Goal: Task Accomplishment & Management: Manage account settings

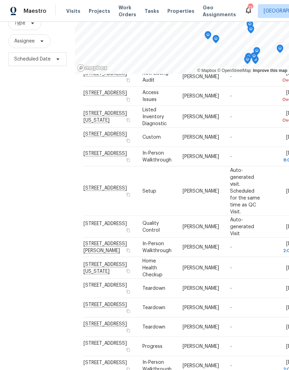
scroll to position [67, 0]
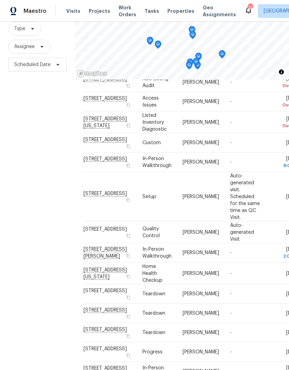
click at [94, 11] on span "Projects" at bounding box center [99, 11] width 21 height 7
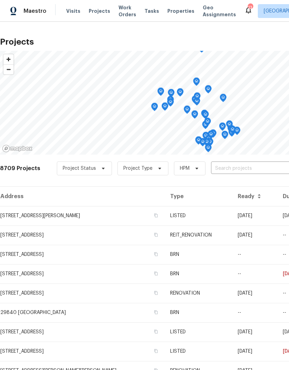
click at [241, 166] on input "text" at bounding box center [250, 168] width 79 height 11
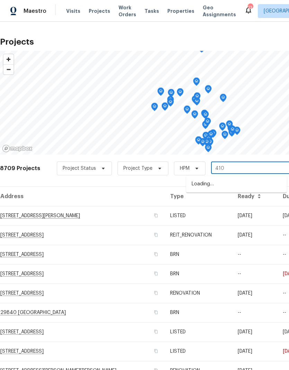
type input "4107"
click at [247, 202] on li "[STREET_ADDRESS]" at bounding box center [236, 196] width 101 height 12
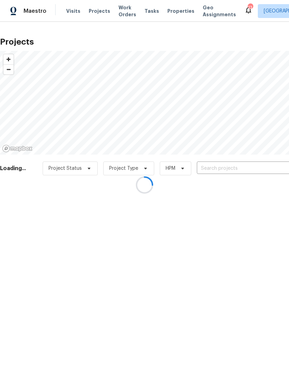
type input "[STREET_ADDRESS]"
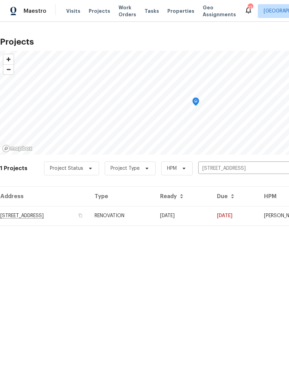
click at [211, 214] on td "08/19/25" at bounding box center [182, 215] width 57 height 19
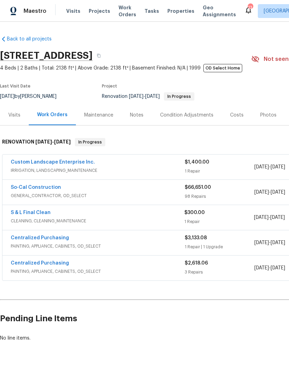
click at [133, 112] on div "Notes" at bounding box center [136, 115] width 13 height 7
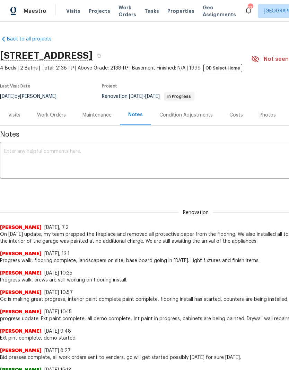
click at [26, 153] on textarea at bounding box center [195, 161] width 383 height 24
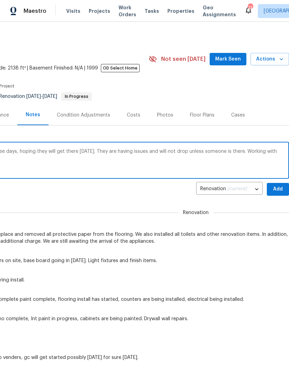
scroll to position [0, 102]
type textarea "Appliances have not been delivered for three days, hoping they will get there t…"
click at [279, 190] on span "Add" at bounding box center [277, 189] width 11 height 9
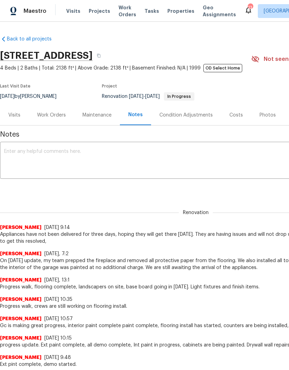
scroll to position [0, 0]
click at [53, 112] on div "Work Orders" at bounding box center [51, 115] width 29 height 7
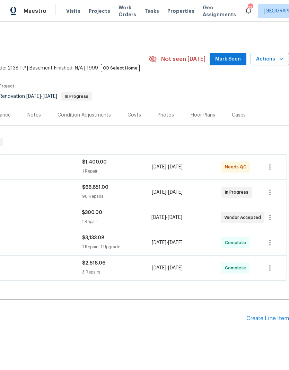
scroll to position [0, 102]
click at [271, 192] on icon "button" at bounding box center [269, 192] width 8 height 8
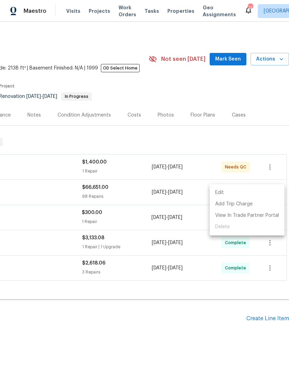
click at [249, 189] on li "Edit" at bounding box center [246, 192] width 75 height 11
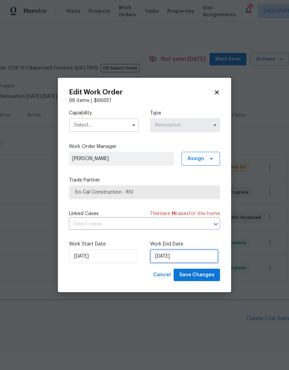
click at [196, 255] on input "10/2/2025" at bounding box center [184, 257] width 68 height 14
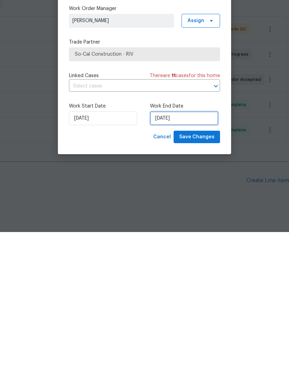
select select "9"
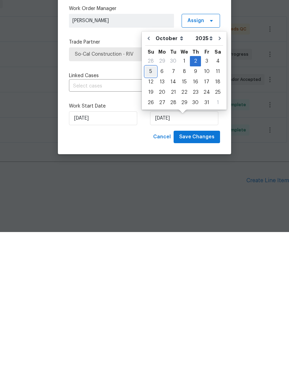
click at [153, 205] on div "5" at bounding box center [150, 210] width 11 height 10
type input "[DATE]"
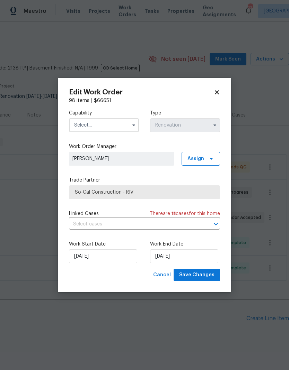
click at [119, 125] on input "text" at bounding box center [104, 125] width 70 height 14
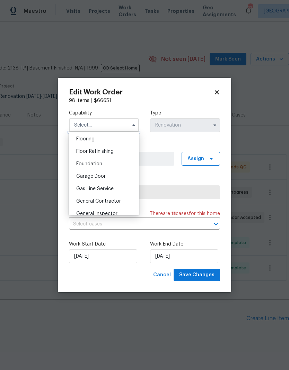
scroll to position [274, 0]
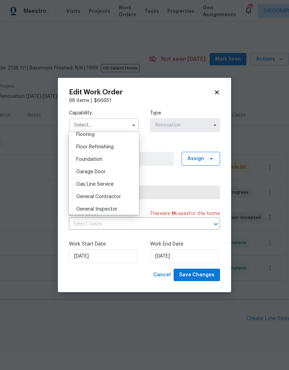
click at [124, 196] on div "General Contractor" at bounding box center [104, 197] width 66 height 12
type input "General Contractor"
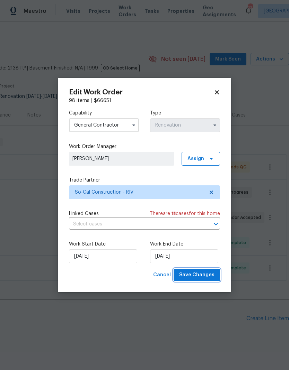
click at [208, 275] on span "Save Changes" at bounding box center [196, 275] width 35 height 9
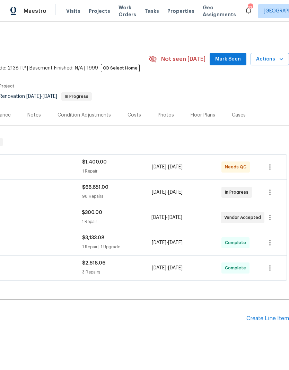
scroll to position [0, 102]
click at [271, 214] on icon "button" at bounding box center [269, 218] width 8 height 8
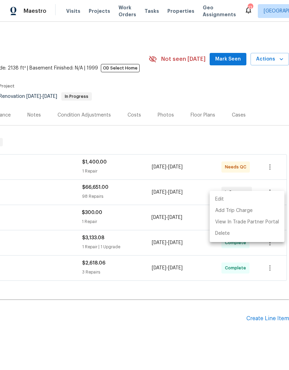
click at [244, 198] on li "Edit" at bounding box center [246, 199] width 75 height 11
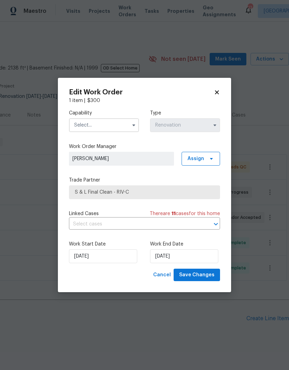
click at [88, 123] on input "text" at bounding box center [104, 125] width 70 height 14
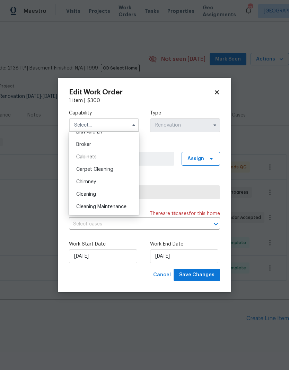
scroll to position [45, 0]
click at [82, 195] on span "Cleaning" at bounding box center [86, 194] width 20 height 5
type input "Cleaning"
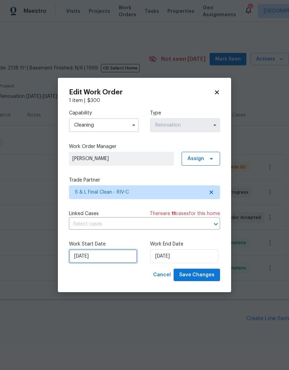
click at [97, 256] on input "[DATE]" at bounding box center [103, 257] width 68 height 14
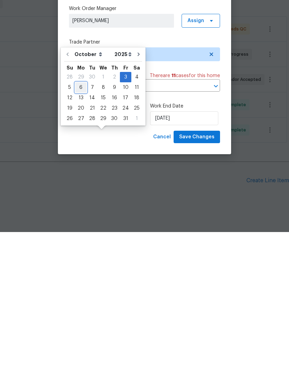
click at [79, 221] on div "6" at bounding box center [80, 226] width 11 height 10
type input "[DATE]"
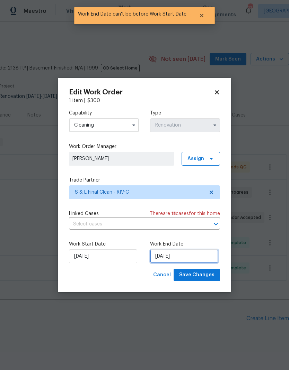
click at [196, 256] on input "[DATE]" at bounding box center [184, 257] width 68 height 14
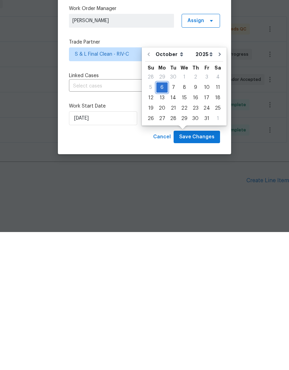
click at [161, 221] on div "6" at bounding box center [161, 226] width 11 height 10
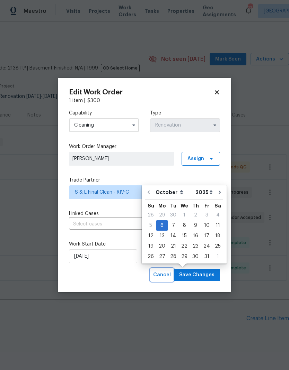
click at [154, 279] on button "Cancel" at bounding box center [161, 275] width 23 height 13
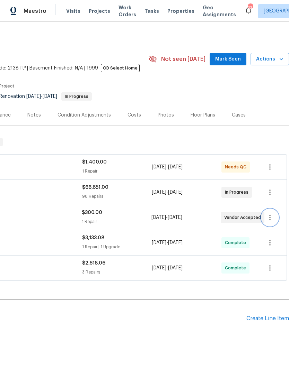
click at [275, 209] on button "button" at bounding box center [269, 217] width 17 height 17
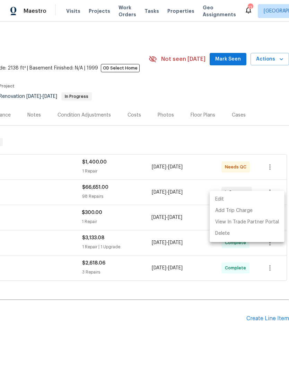
click at [254, 202] on li "Edit" at bounding box center [246, 199] width 75 height 11
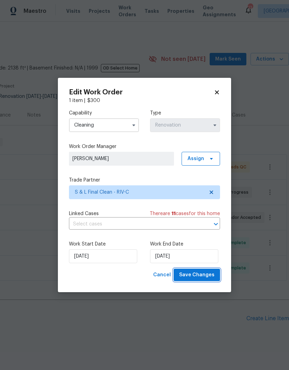
click at [202, 279] on span "Save Changes" at bounding box center [196, 275] width 35 height 9
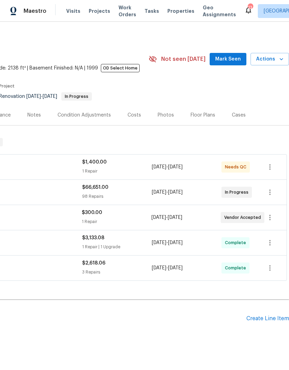
scroll to position [0, 102]
click at [273, 214] on icon "button" at bounding box center [269, 218] width 8 height 8
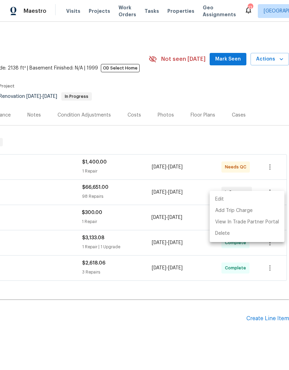
click at [255, 198] on li "Edit" at bounding box center [246, 199] width 75 height 11
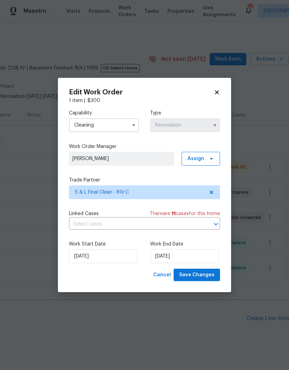
click at [101, 121] on input "Cleaning" at bounding box center [104, 125] width 70 height 14
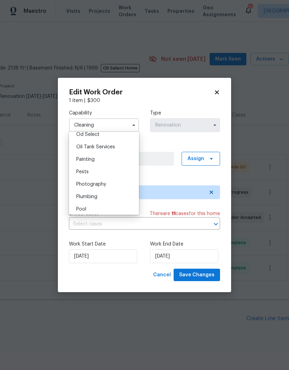
scroll to position [566, 0]
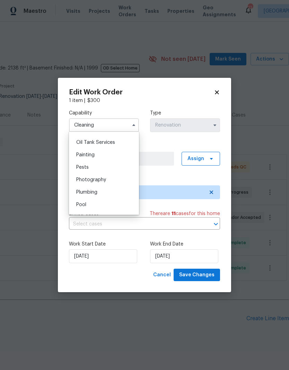
click at [85, 192] on span "Plumbing" at bounding box center [86, 192] width 21 height 5
type input "Plumbing"
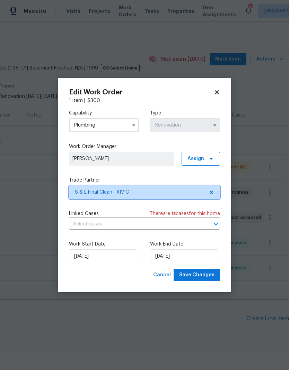
click at [168, 190] on span "S & L Final Clean - RIV-C" at bounding box center [139, 192] width 129 height 7
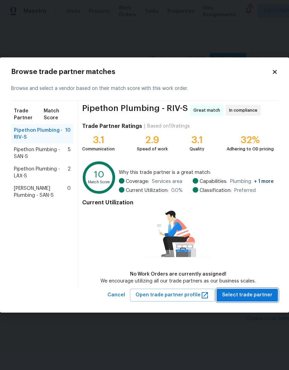
click at [251, 295] on span "Select trade partner" at bounding box center [247, 295] width 50 height 9
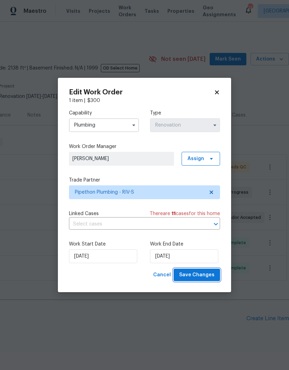
click at [205, 275] on span "Save Changes" at bounding box center [196, 275] width 35 height 9
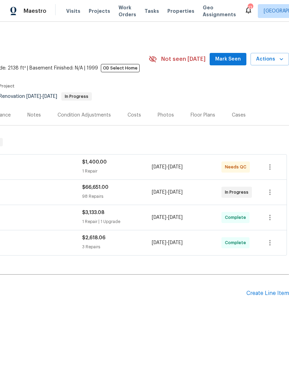
scroll to position [0, 0]
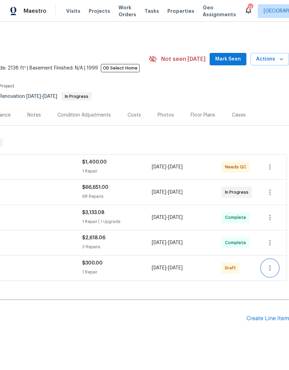
click at [271, 268] on icon "button" at bounding box center [269, 268] width 8 height 8
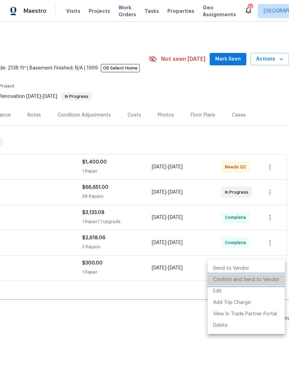
click at [257, 279] on li "Confirm and Send to Vendor" at bounding box center [245, 279] width 77 height 11
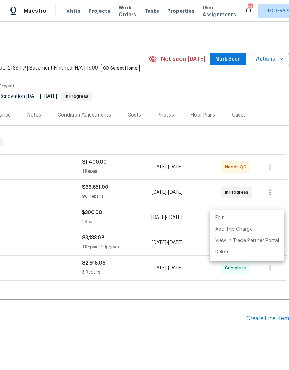
click at [211, 319] on div at bounding box center [144, 185] width 289 height 370
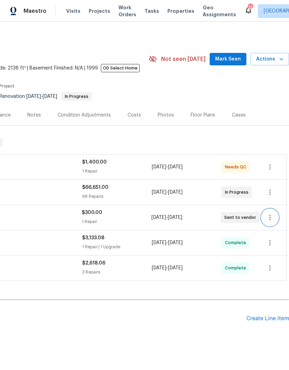
click at [272, 219] on icon "button" at bounding box center [269, 218] width 8 height 8
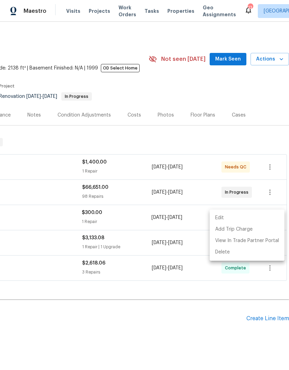
click at [256, 220] on li "Edit" at bounding box center [246, 217] width 75 height 11
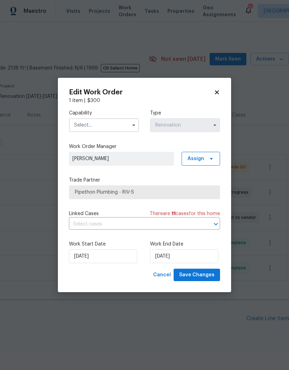
click at [264, 246] on body "Maestro Visits Projects Work Orders Tasks Properties Geo Assignments 13 Riversi…" at bounding box center [144, 185] width 289 height 370
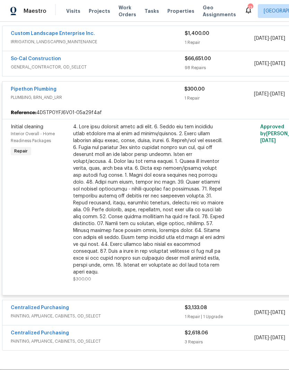
scroll to position [129, 0]
click at [167, 232] on div at bounding box center [149, 200] width 152 height 152
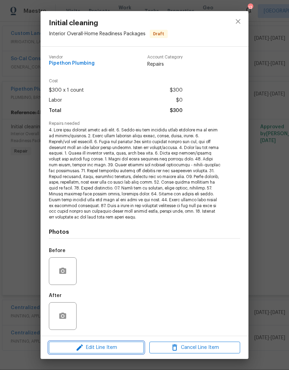
click at [84, 347] on span "Edit Line Item" at bounding box center [96, 348] width 91 height 9
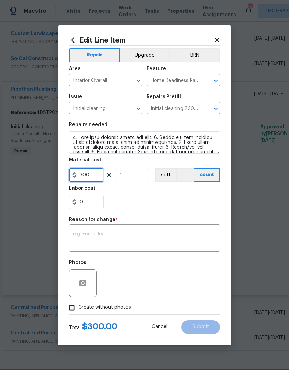
click at [94, 176] on input "300" at bounding box center [86, 175] width 35 height 14
type input "400"
click at [82, 227] on div "x ​" at bounding box center [144, 239] width 151 height 26
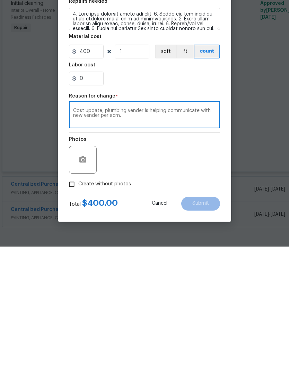
type textarea "Cost update, plumbing vender is helping communicate with new vender per acm."
click at [209, 256] on div "Photos" at bounding box center [144, 278] width 151 height 45
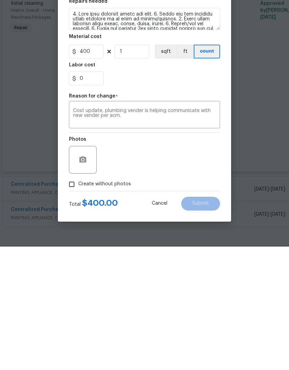
scroll to position [28, 0]
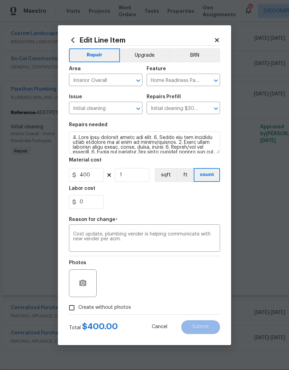
click at [77, 311] on input "Create without photos" at bounding box center [71, 307] width 13 height 13
checkbox input "true"
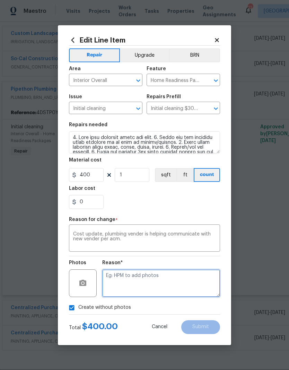
click at [127, 283] on textarea at bounding box center [161, 284] width 118 height 28
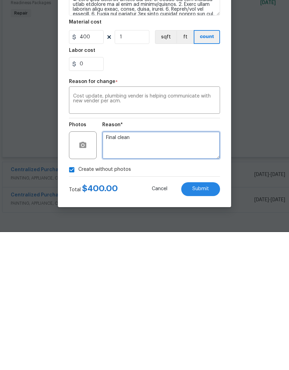
type textarea "Final clean"
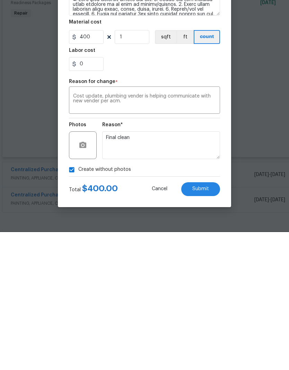
click at [206, 325] on span "Submit" at bounding box center [200, 327] width 17 height 5
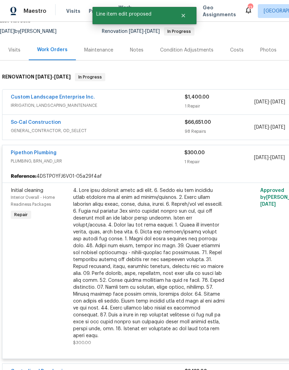
scroll to position [65, 0]
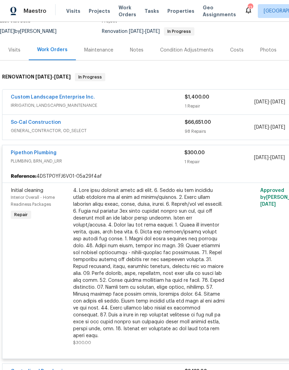
click at [22, 151] on link "Pipethon Plumbing" at bounding box center [34, 153] width 46 height 5
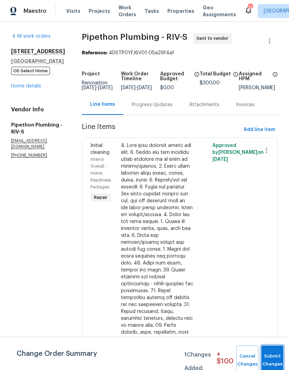
click at [273, 356] on button "Submit Changes" at bounding box center [272, 361] width 22 height 30
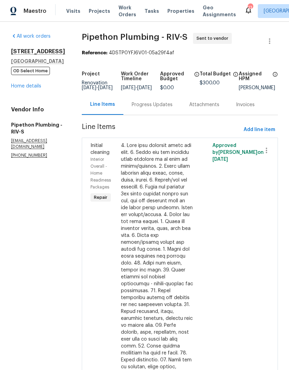
click at [20, 89] on link "Home details" at bounding box center [26, 86] width 30 height 5
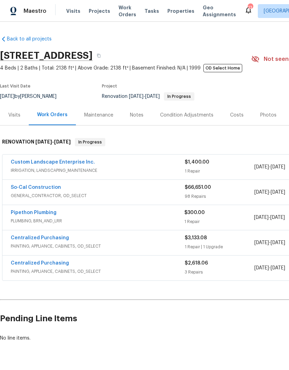
click at [97, 218] on span "PLUMBING, BRN_AND_LRR" at bounding box center [97, 221] width 173 height 7
